Goal: Transaction & Acquisition: Obtain resource

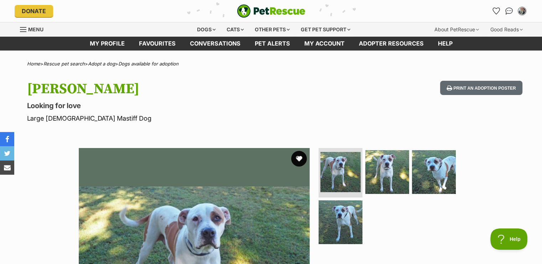
click at [298, 159] on button "favourite" at bounding box center [299, 159] width 16 height 16
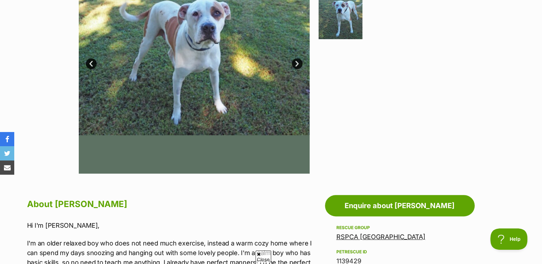
scroll to position [107, 0]
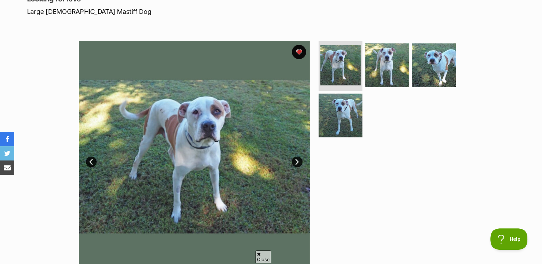
click at [296, 159] on link "Next" at bounding box center [297, 162] width 11 height 11
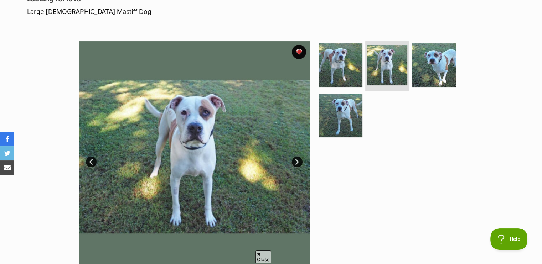
click at [296, 159] on link "Next" at bounding box center [297, 162] width 11 height 11
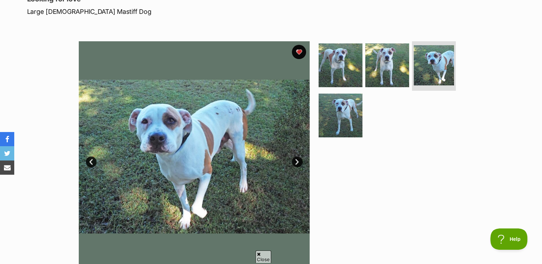
click at [297, 158] on link "Next" at bounding box center [297, 162] width 11 height 11
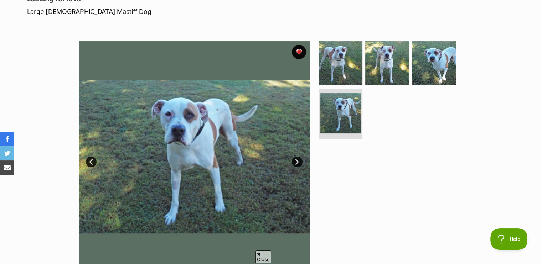
click at [297, 158] on link "Next" at bounding box center [297, 162] width 11 height 11
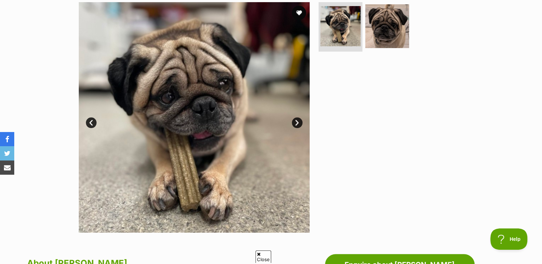
scroll to position [142, 0]
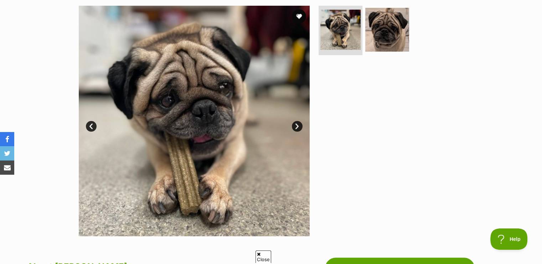
click at [293, 125] on link "Next" at bounding box center [297, 126] width 11 height 11
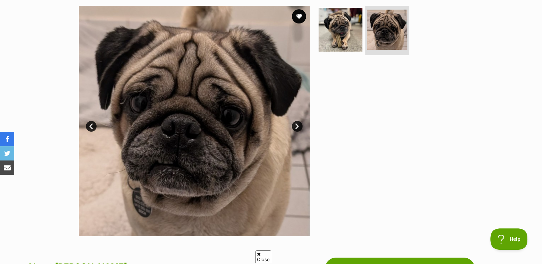
click at [293, 125] on link "Next" at bounding box center [297, 126] width 11 height 11
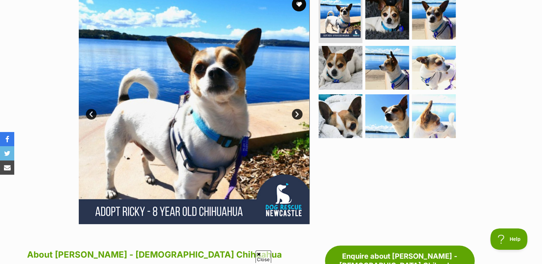
scroll to position [142, 0]
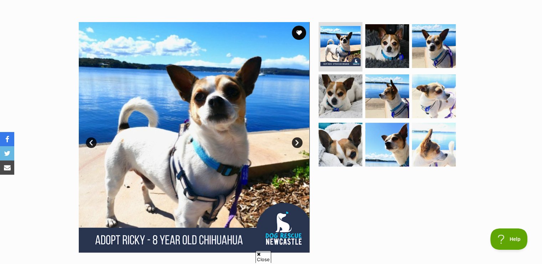
click at [297, 137] on link "Next" at bounding box center [297, 142] width 11 height 11
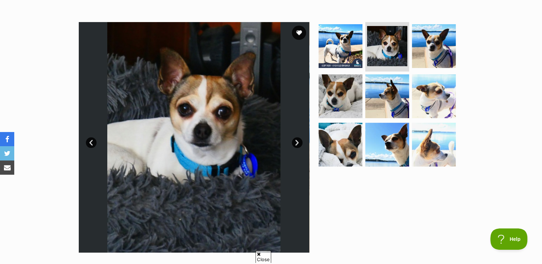
click at [297, 137] on link "Next" at bounding box center [297, 142] width 11 height 11
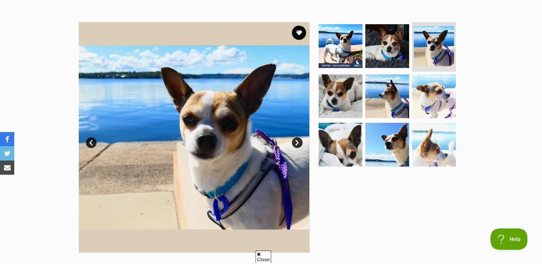
click at [297, 137] on link "Next" at bounding box center [297, 142] width 11 height 11
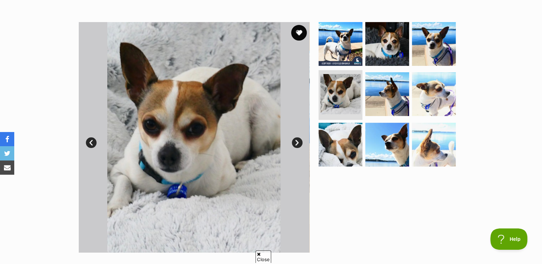
click at [301, 25] on button "favourite" at bounding box center [299, 33] width 16 height 16
